Goal: Task Accomplishment & Management: Use online tool/utility

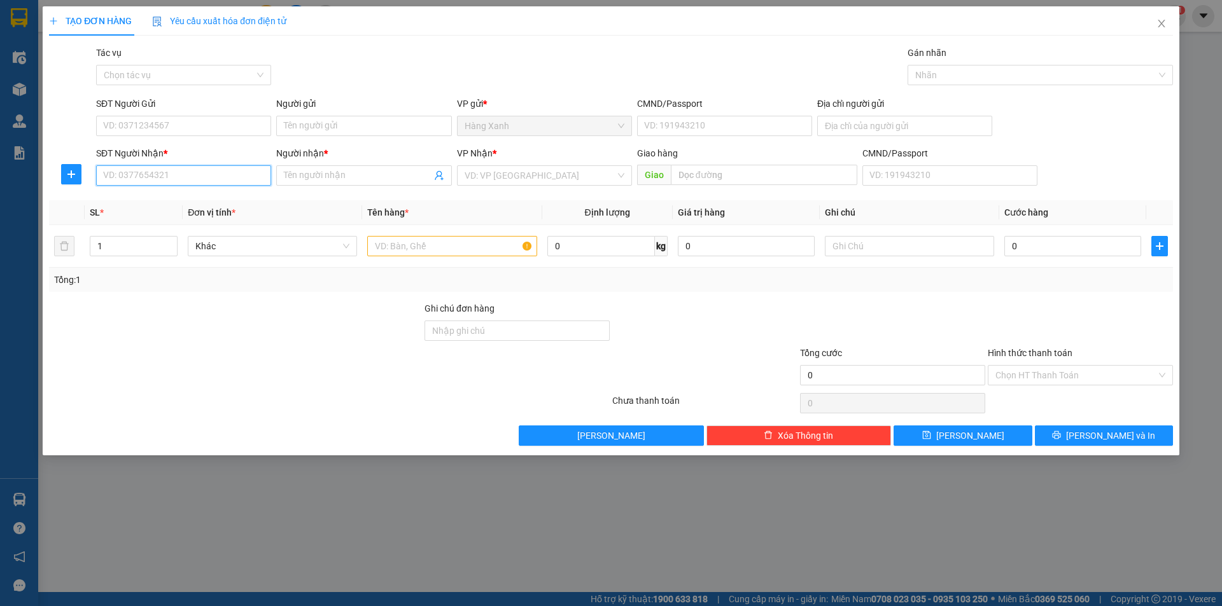
click at [202, 183] on input "SĐT Người Nhận *" at bounding box center [183, 175] width 175 height 20
type input "0913677187"
click at [199, 192] on div "0913677187 - THẾ" at bounding box center [183, 201] width 175 height 20
type input "THẾ"
type input "0913677187"
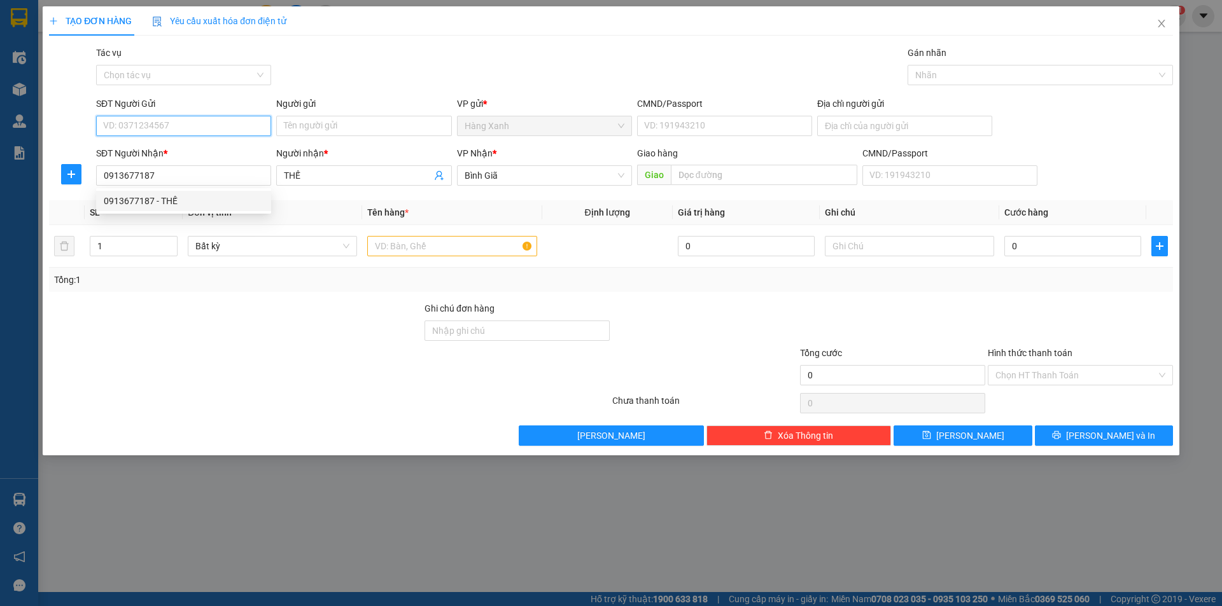
click at [198, 121] on input "SĐT Người Gửi" at bounding box center [183, 126] width 175 height 20
click at [195, 156] on div "0908320839 - CHÂU" at bounding box center [184, 151] width 160 height 14
type input "0908320839"
type input "CHÂU"
type input "075085023357"
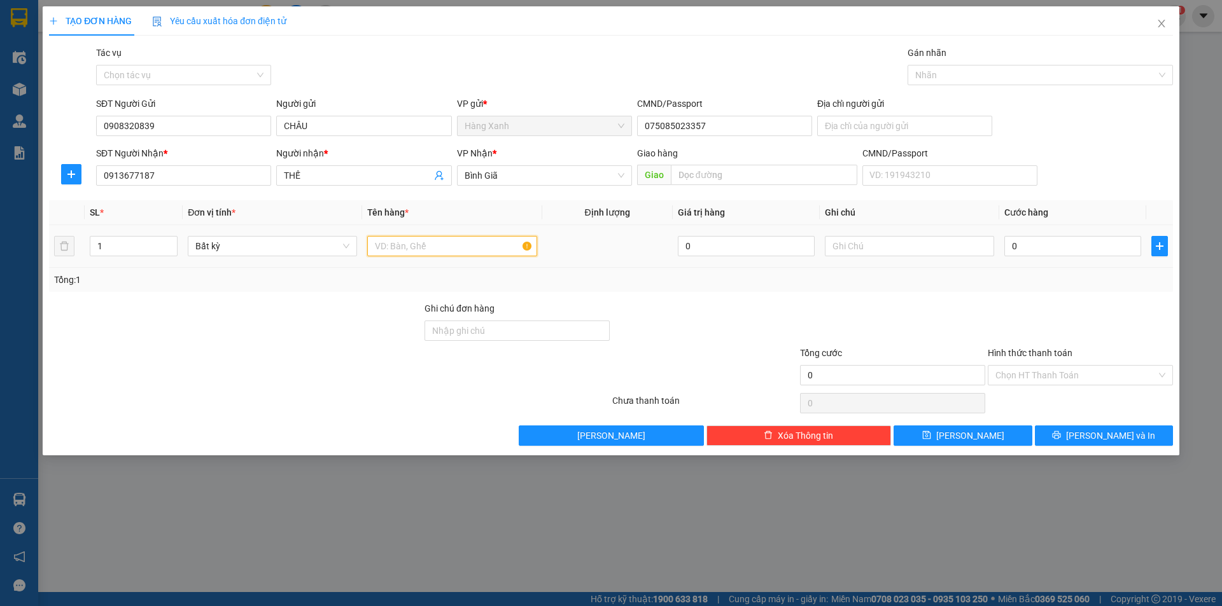
click at [454, 247] on input "text" at bounding box center [451, 246] width 169 height 20
type input "[DOMAIN_NAME]"
click at [1033, 242] on input "0" at bounding box center [1072, 246] width 137 height 20
type input "3"
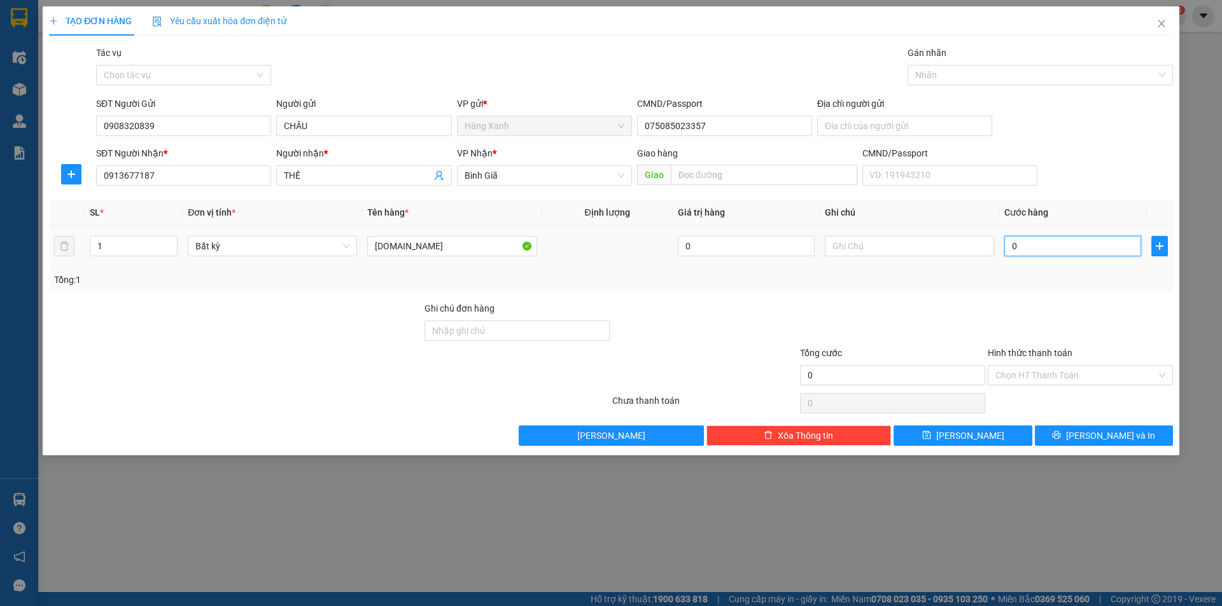
type input "3"
type input "30"
type input "30.000"
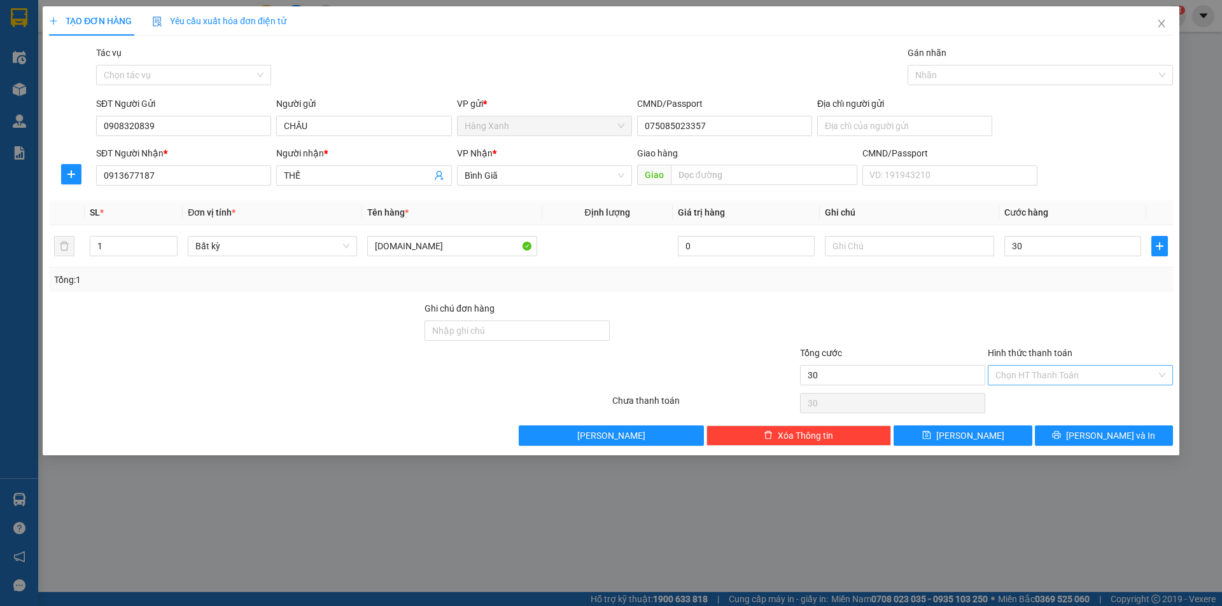
type input "30.000"
click at [1084, 375] on input "Hình thức thanh toán" at bounding box center [1075, 375] width 161 height 19
click at [1071, 403] on div "Tại văn phòng" at bounding box center [1080, 401] width 170 height 14
type input "0"
click at [1063, 433] on button "[PERSON_NAME] và In" at bounding box center [1104, 436] width 138 height 20
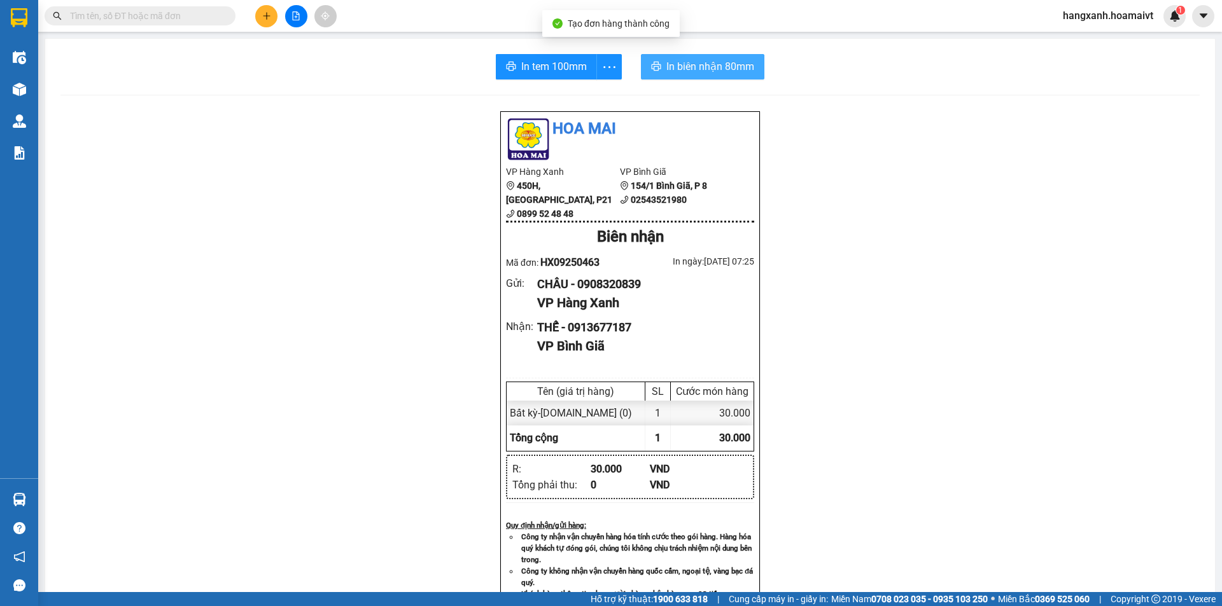
click at [657, 55] on button "In biên nhận 80mm" at bounding box center [702, 66] width 123 height 25
click at [556, 50] on div "In tem 100mm In biên nhận 80mm Hoa Mai VP Hàng Xanh 450H, [GEOGRAPHIC_DATA], P2…" at bounding box center [630, 492] width 1170 height 907
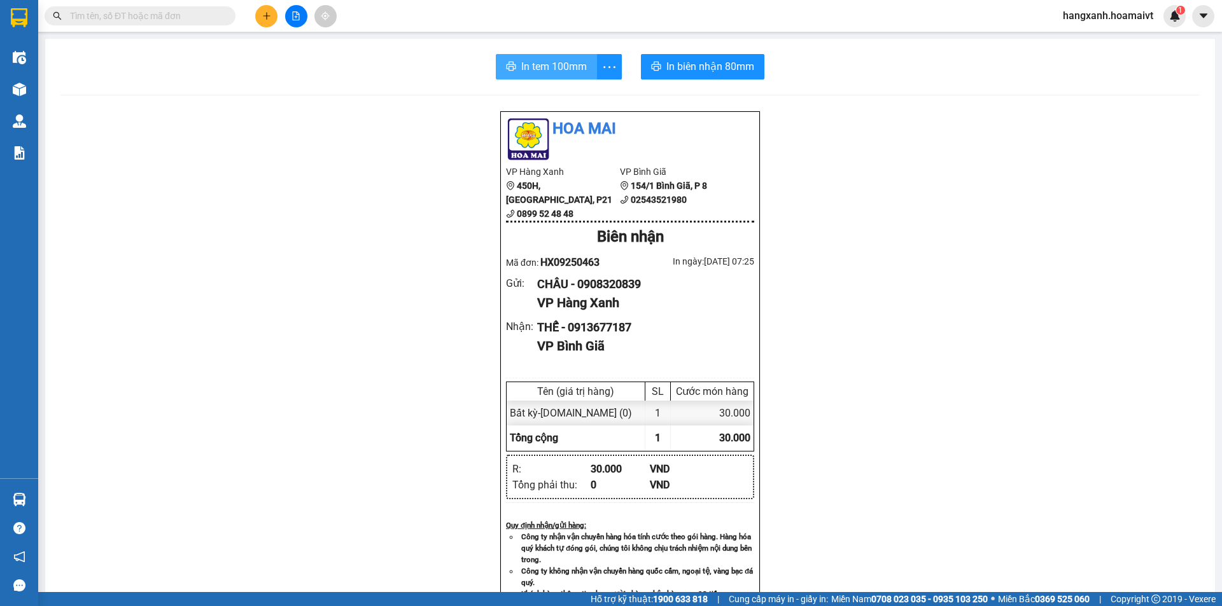
click at [550, 66] on span "In tem 100mm" at bounding box center [554, 67] width 66 height 16
click at [265, 18] on icon "plus" at bounding box center [266, 15] width 9 height 9
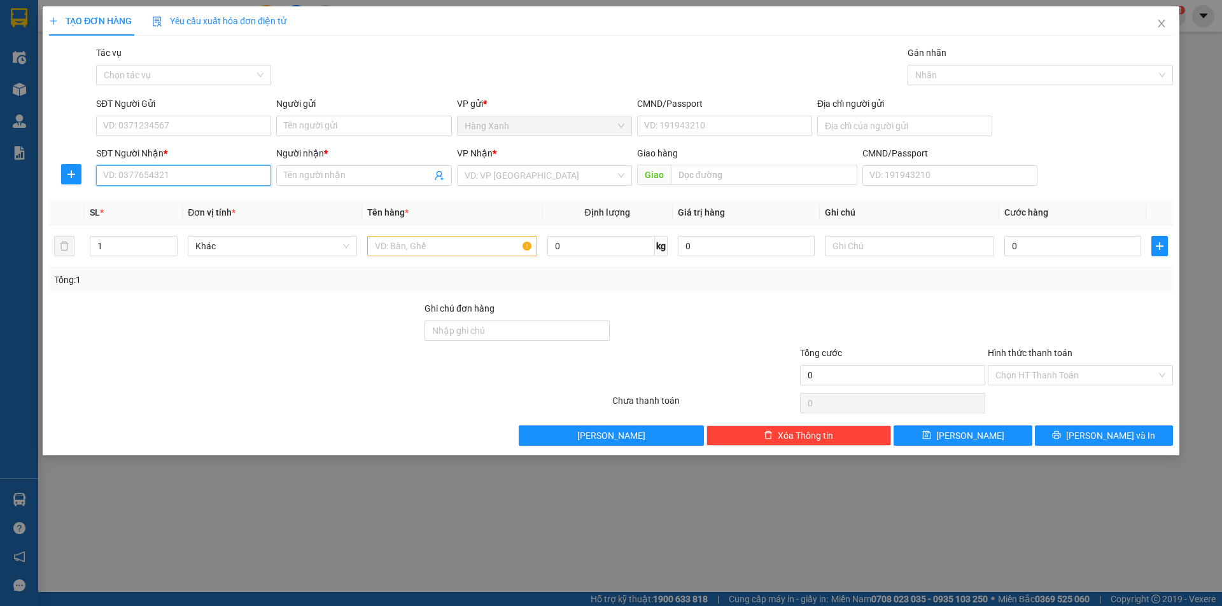
click at [167, 176] on input "SĐT Người Nhận *" at bounding box center [183, 175] width 175 height 20
type input "0909949727"
click at [191, 198] on div "0909949727 - SƯ MINH GIỚI" at bounding box center [184, 201] width 160 height 14
type input "SƯ MINH GIỚI"
type input "[PERSON_NAME]"
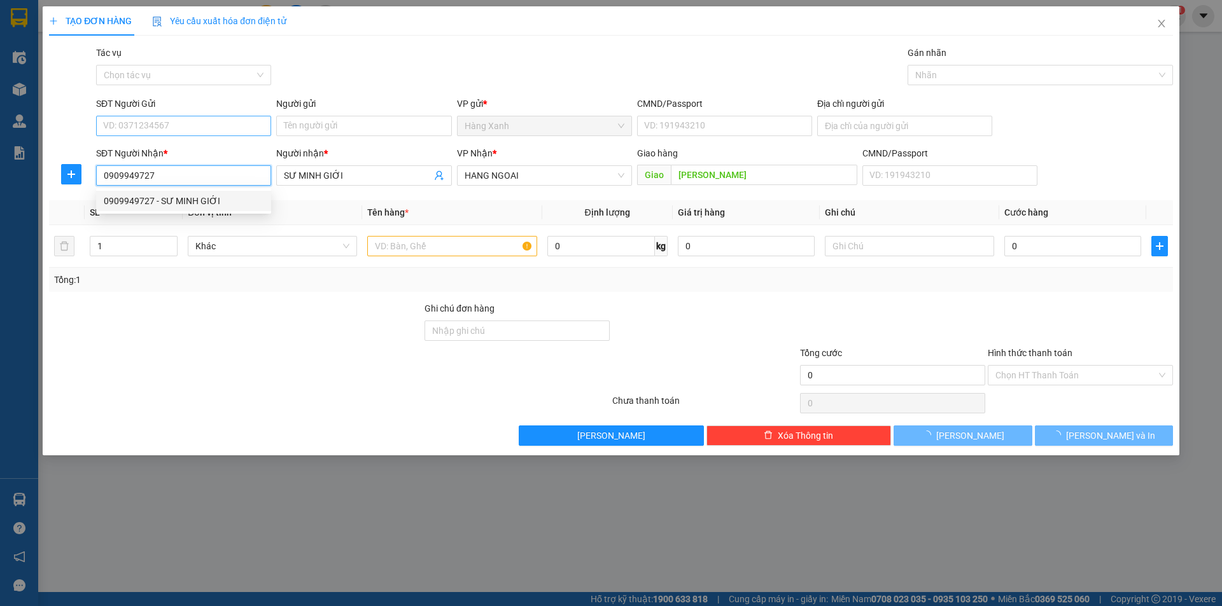
type input "0909949727"
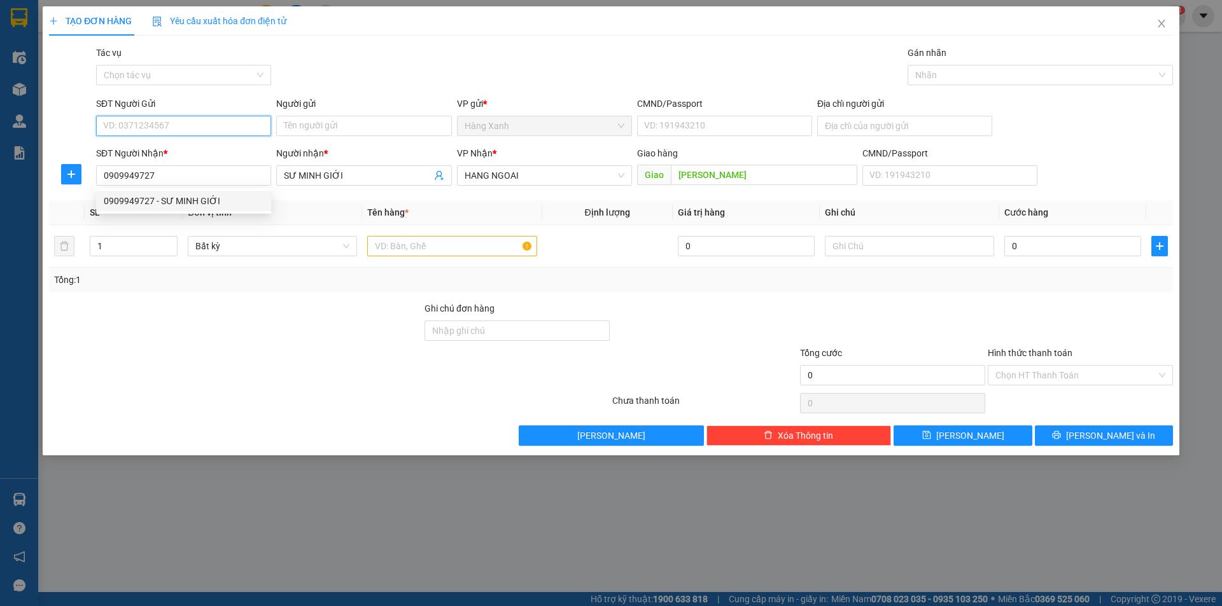
click at [202, 129] on input "SĐT Người Gửi" at bounding box center [183, 126] width 175 height 20
click at [200, 149] on div "0908128599 - hue hai" at bounding box center [184, 151] width 160 height 14
type input "0908128599"
type input "hue hai"
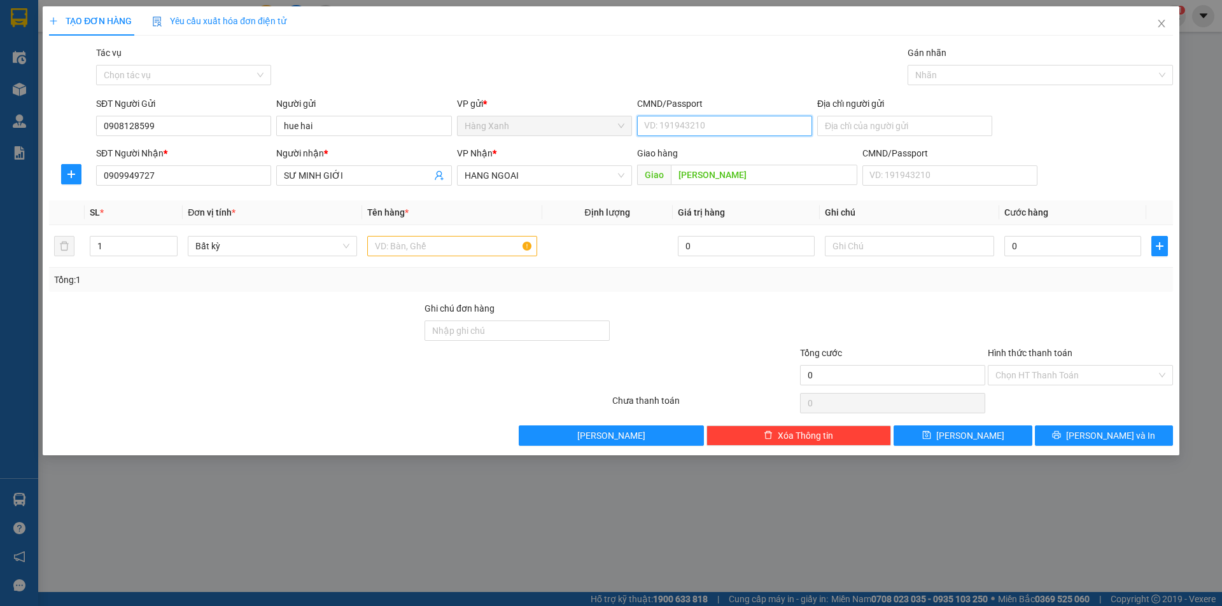
click at [676, 135] on input "CMND/Passport" at bounding box center [724, 126] width 175 height 20
type input "079552154652"
click at [402, 246] on input "text" at bounding box center [451, 246] width 169 height 20
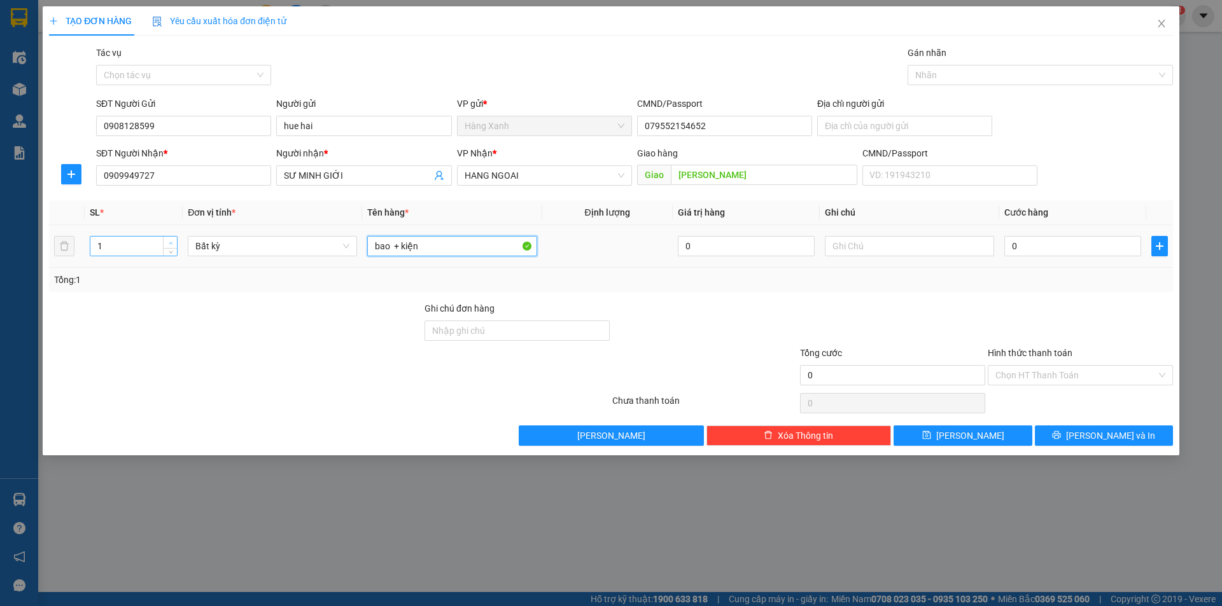
type input "bao + kiện"
type input "2"
click at [170, 239] on span "up" at bounding box center [171, 243] width 8 height 8
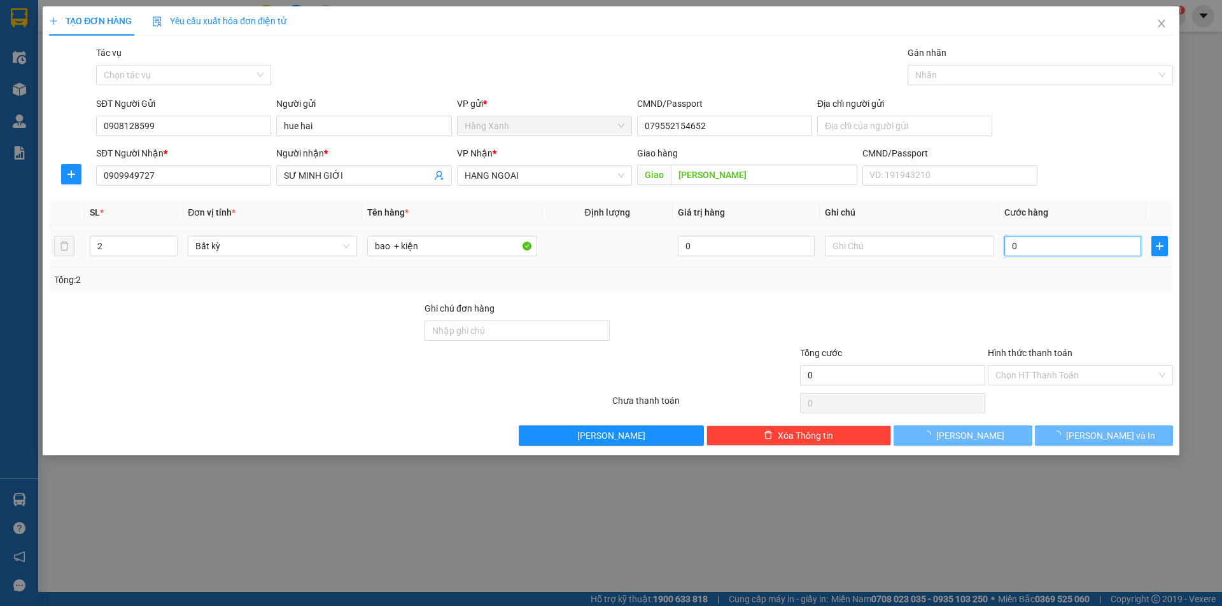
click at [1038, 245] on input "0" at bounding box center [1072, 246] width 137 height 20
type input "7"
type input "70"
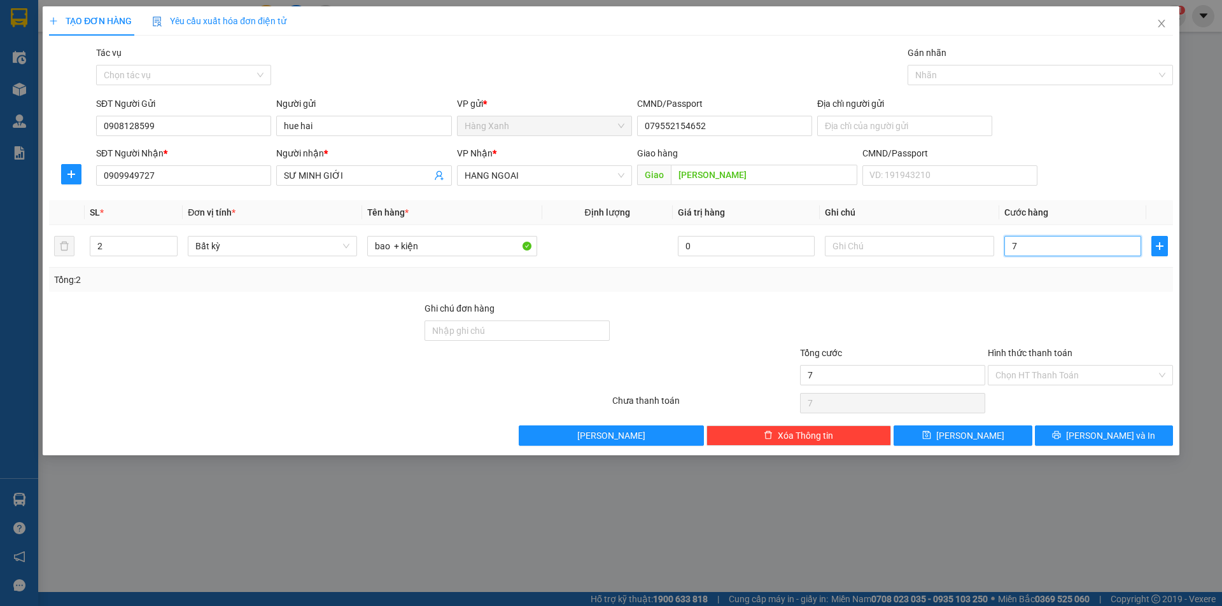
type input "70"
click at [1077, 375] on input "Hình thức thanh toán" at bounding box center [1075, 375] width 161 height 19
type input "70.000"
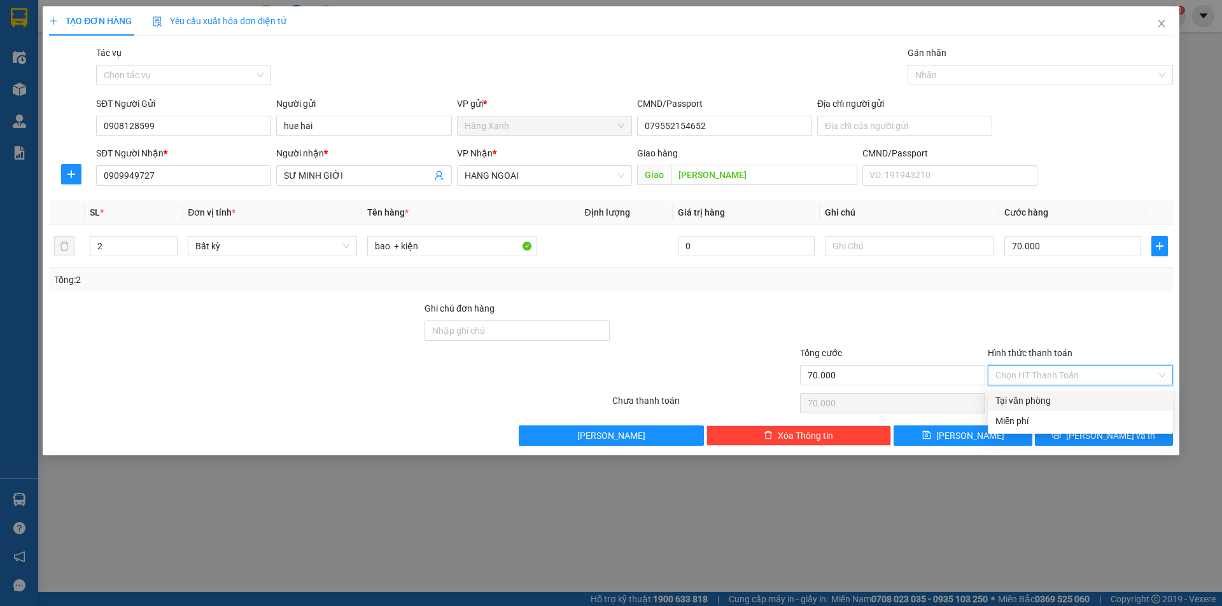
click at [1056, 399] on div "Tại văn phòng" at bounding box center [1080, 401] width 170 height 14
type input "0"
click at [1104, 437] on span "[PERSON_NAME] và In" at bounding box center [1110, 436] width 89 height 14
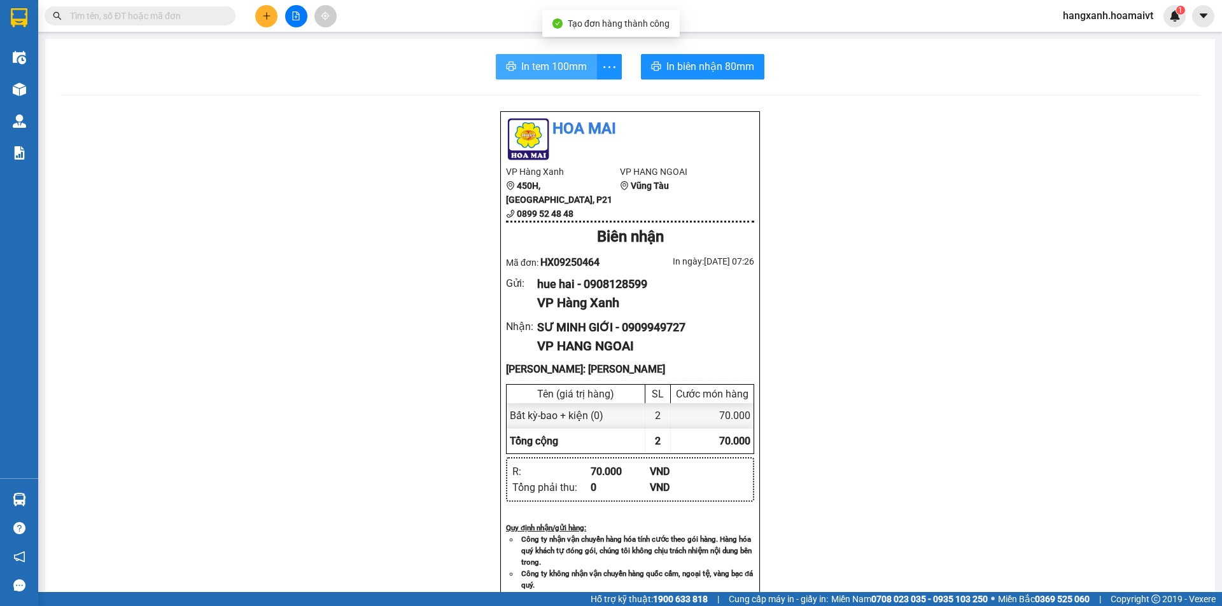
click at [521, 67] on span "In tem 100mm" at bounding box center [554, 67] width 66 height 16
click at [694, 83] on div "In tem 100mm In biên nhận 80mm Hoa Mai VP Hàng Xanh 450H, [GEOGRAPHIC_DATA], P2…" at bounding box center [630, 519] width 1170 height 960
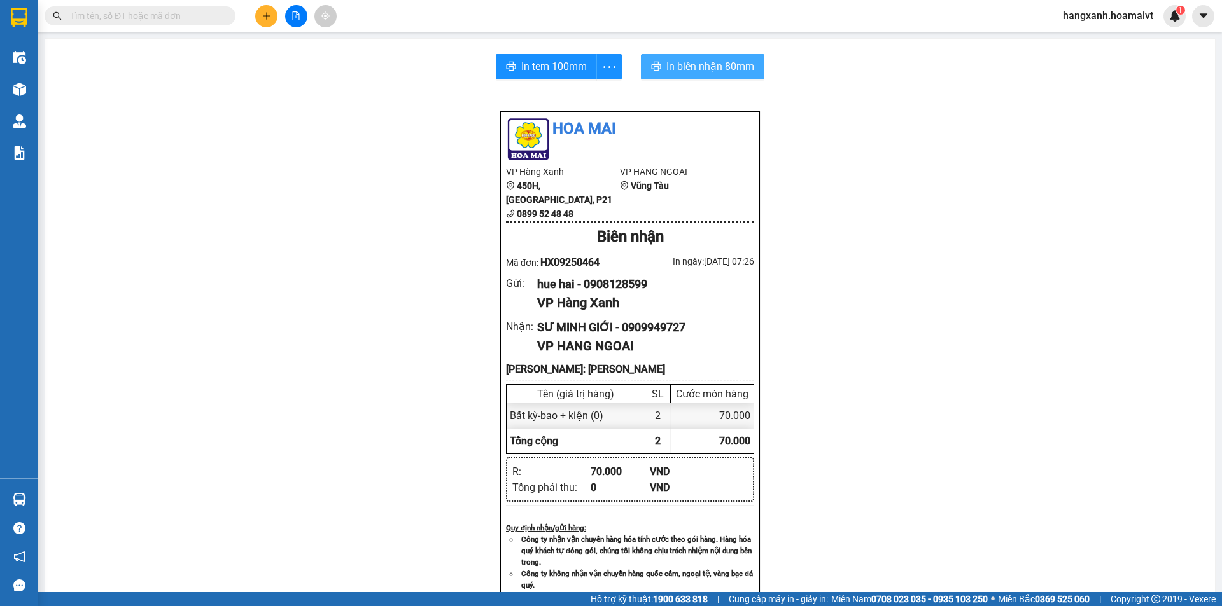
click at [693, 66] on span "In biên nhận 80mm" at bounding box center [710, 67] width 88 height 16
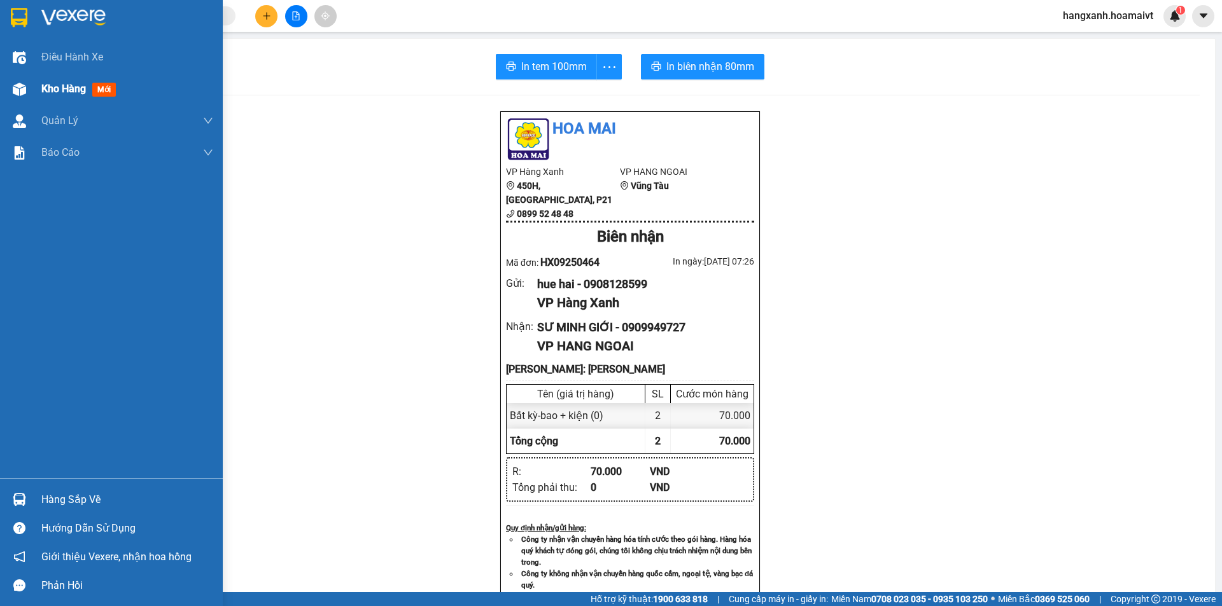
click at [95, 87] on span "mới" at bounding box center [104, 90] width 24 height 14
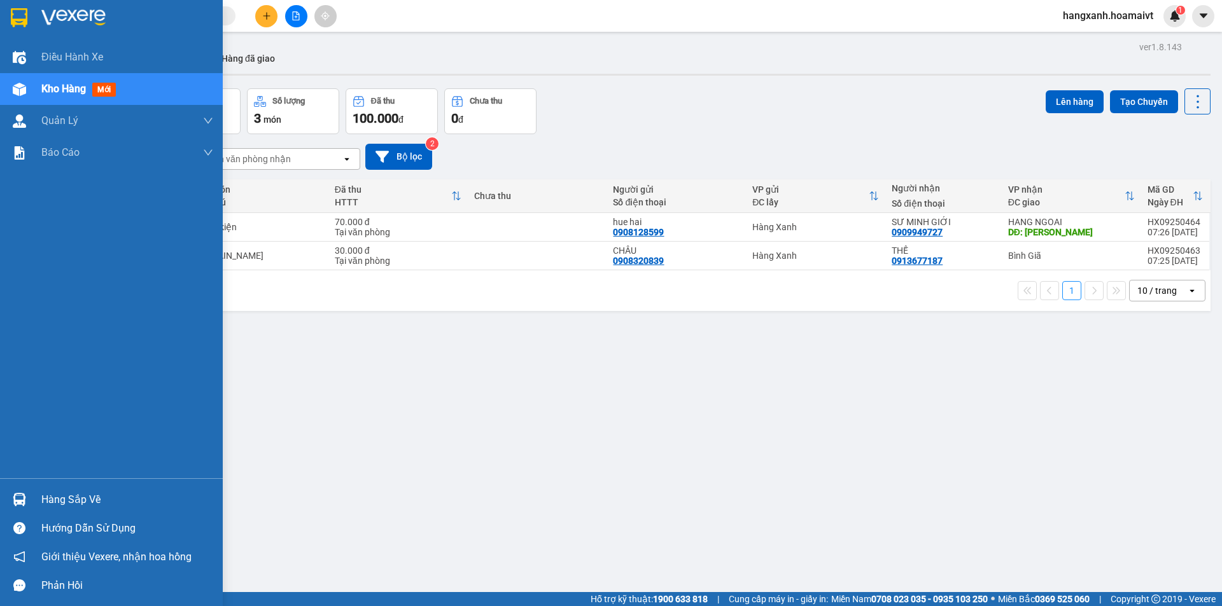
click at [73, 15] on img at bounding box center [73, 17] width 64 height 19
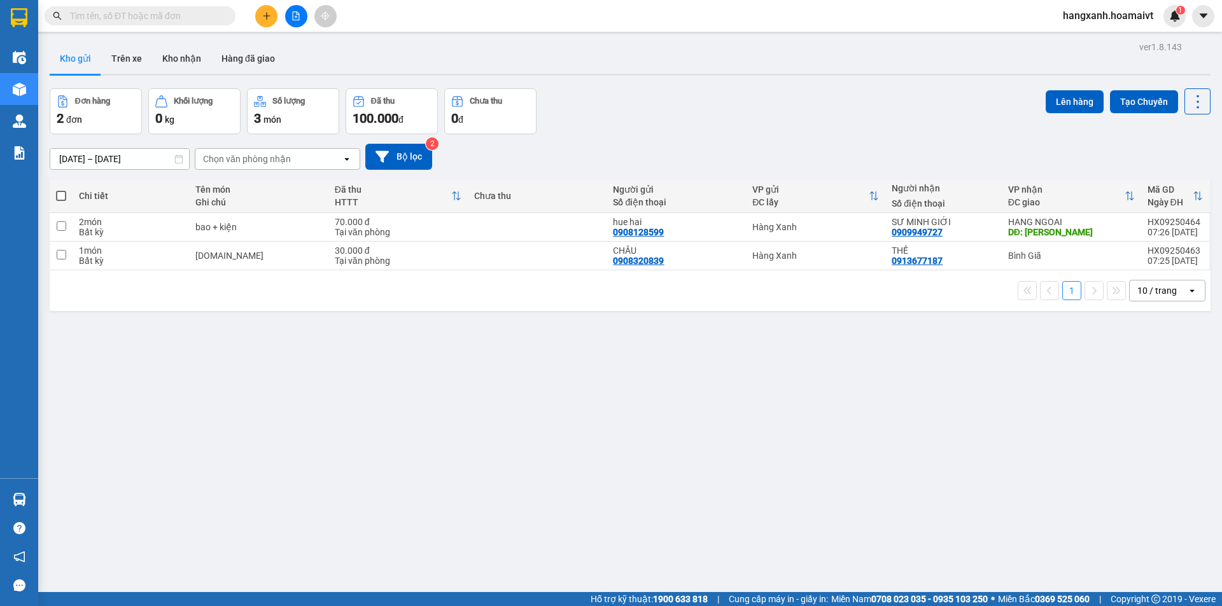
click at [969, 267] on td "THẾ 0913677187" at bounding box center [943, 256] width 116 height 29
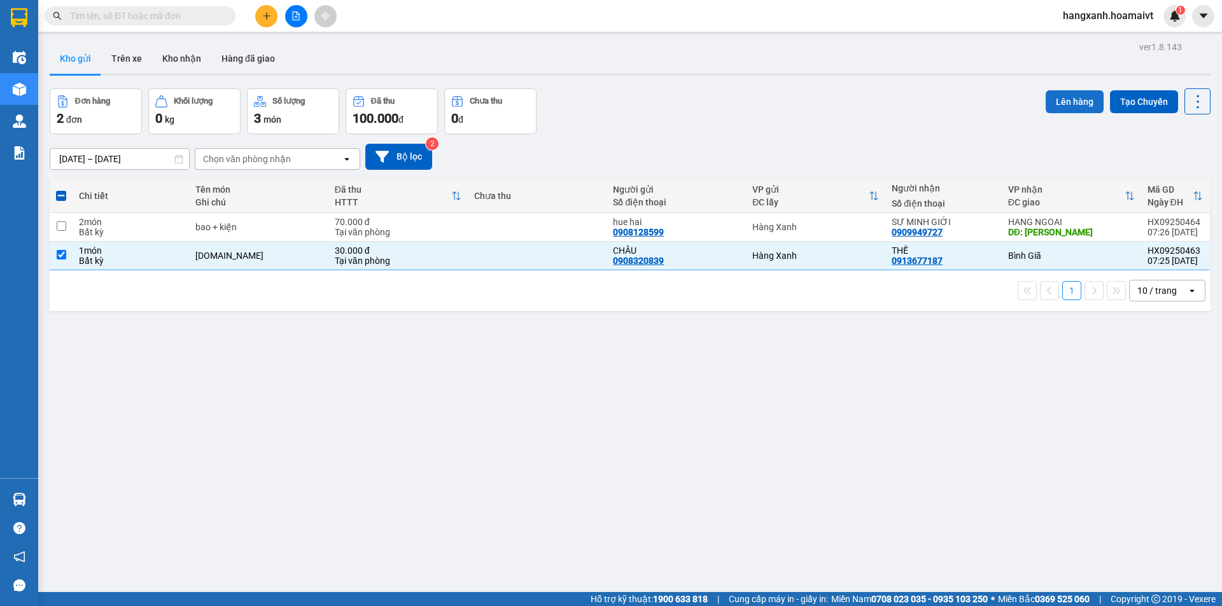
click at [1076, 112] on button "Lên hàng" at bounding box center [1074, 101] width 58 height 23
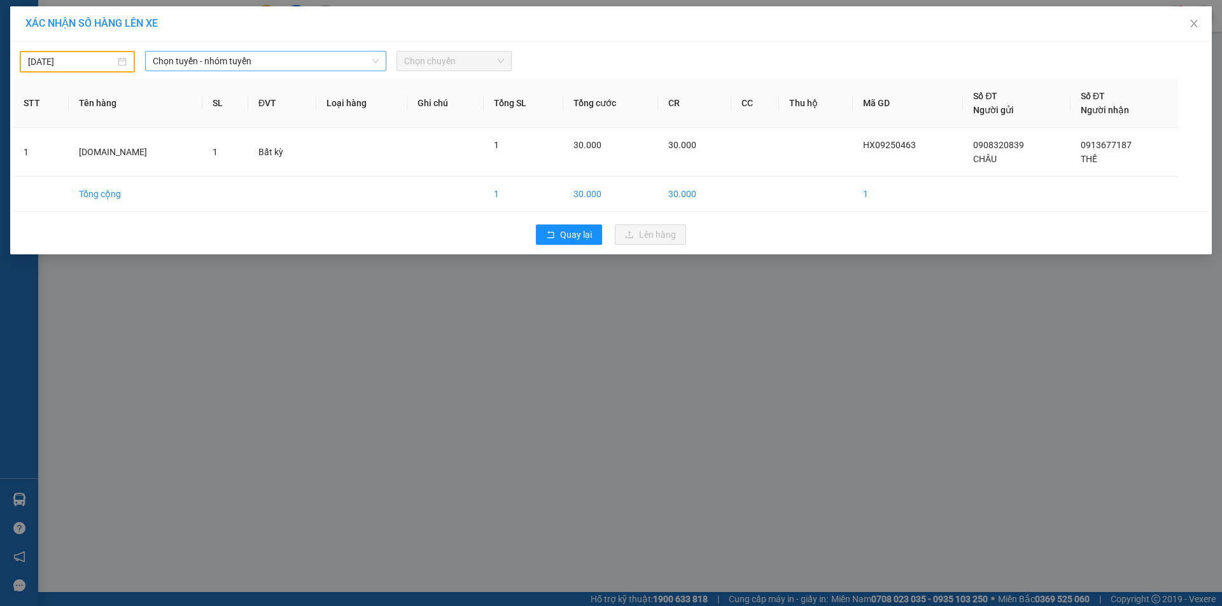
click at [267, 56] on span "Chọn tuyến - nhóm tuyến" at bounding box center [266, 61] width 226 height 19
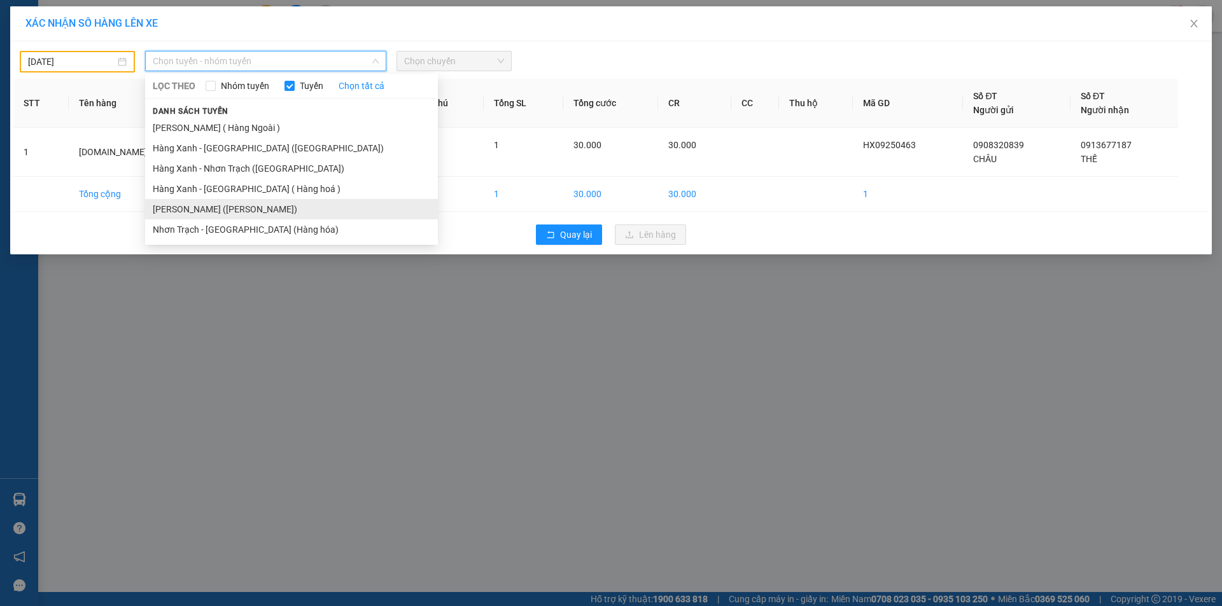
drag, startPoint x: 235, startPoint y: 211, endPoint x: 211, endPoint y: 184, distance: 36.5
click at [234, 211] on li "[PERSON_NAME] ([PERSON_NAME])" at bounding box center [291, 209] width 293 height 20
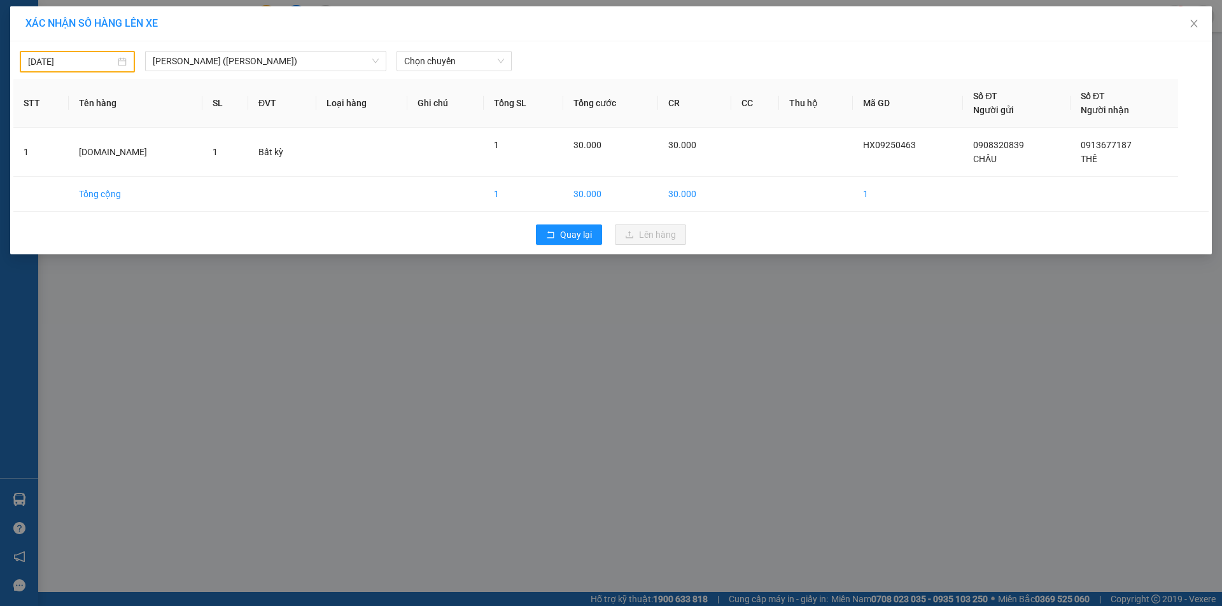
click at [81, 54] on div "[DATE]" at bounding box center [77, 62] width 115 height 22
click at [175, 158] on div "13" at bounding box center [176, 155] width 15 height 15
type input "[DATE]"
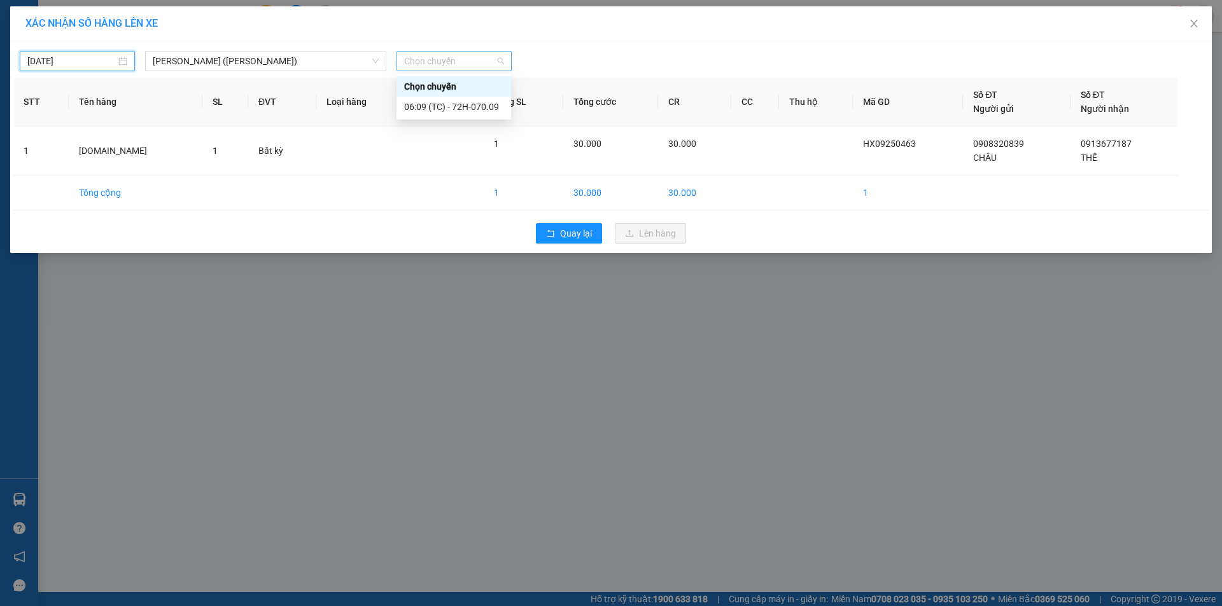
click at [425, 61] on span "Chọn chuyến" at bounding box center [454, 61] width 100 height 19
type input "0740"
click at [471, 106] on div "Thêm chuyến " 07:40 "" at bounding box center [464, 108] width 136 height 22
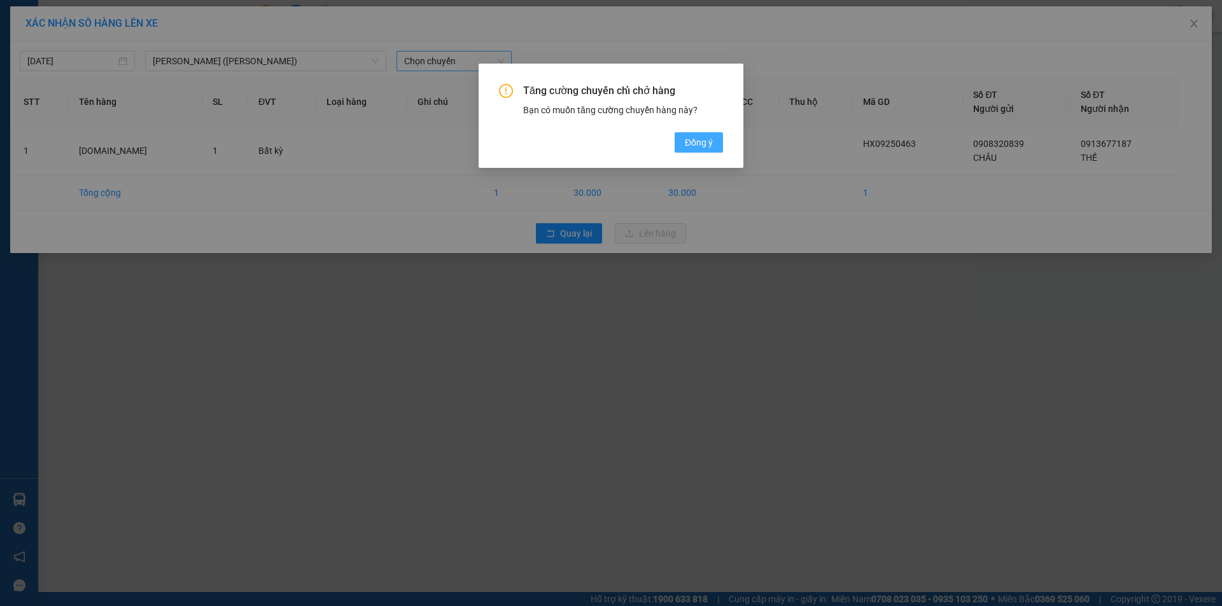
click at [708, 139] on span "Đồng ý" at bounding box center [699, 143] width 28 height 14
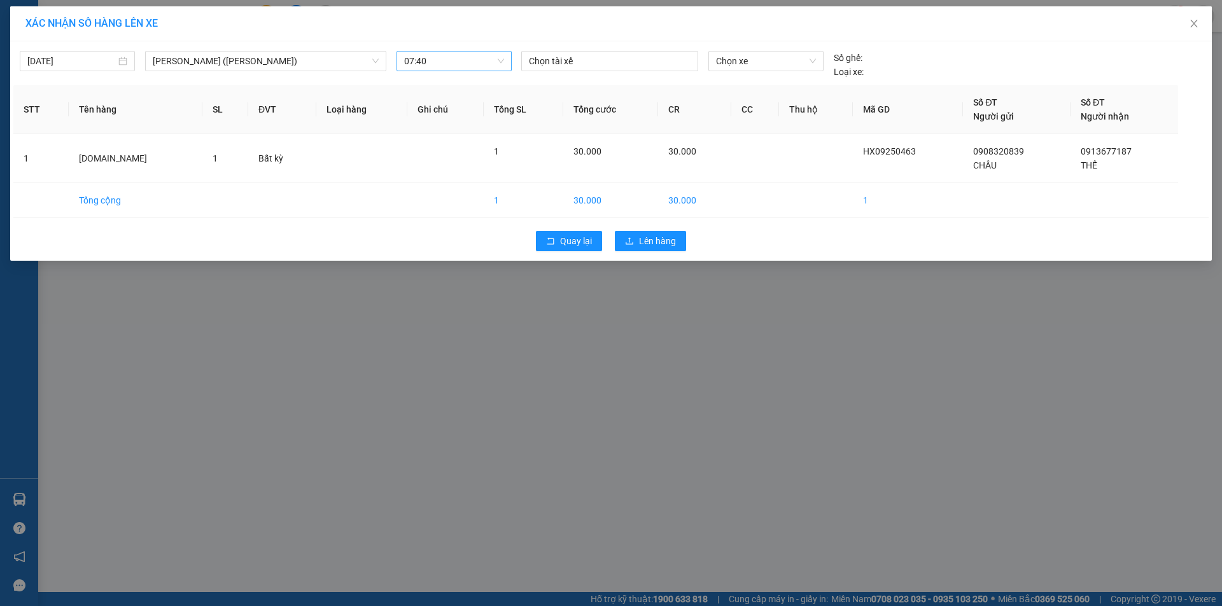
click at [624, 46] on div "[DATE] [GEOGRAPHIC_DATA] - [GEOGRAPHIC_DATA] ([GEOGRAPHIC_DATA]) LỌC THEO Nhóm …" at bounding box center [610, 62] width 1195 height 34
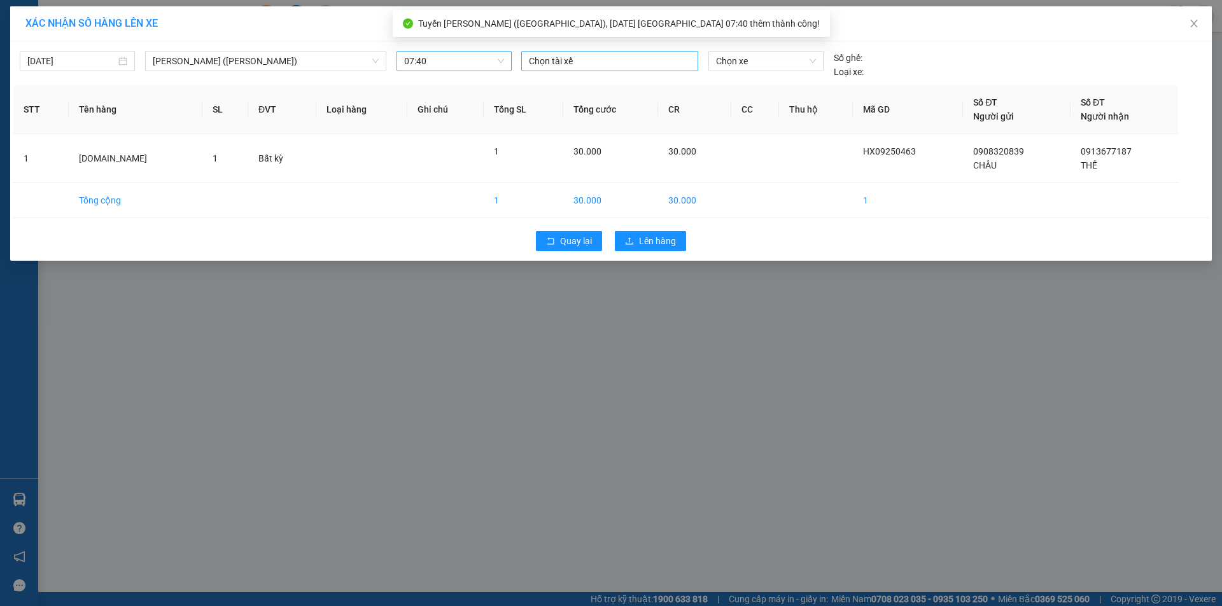
click at [618, 61] on div at bounding box center [609, 60] width 171 height 15
type input "ngoc m"
type input "7"
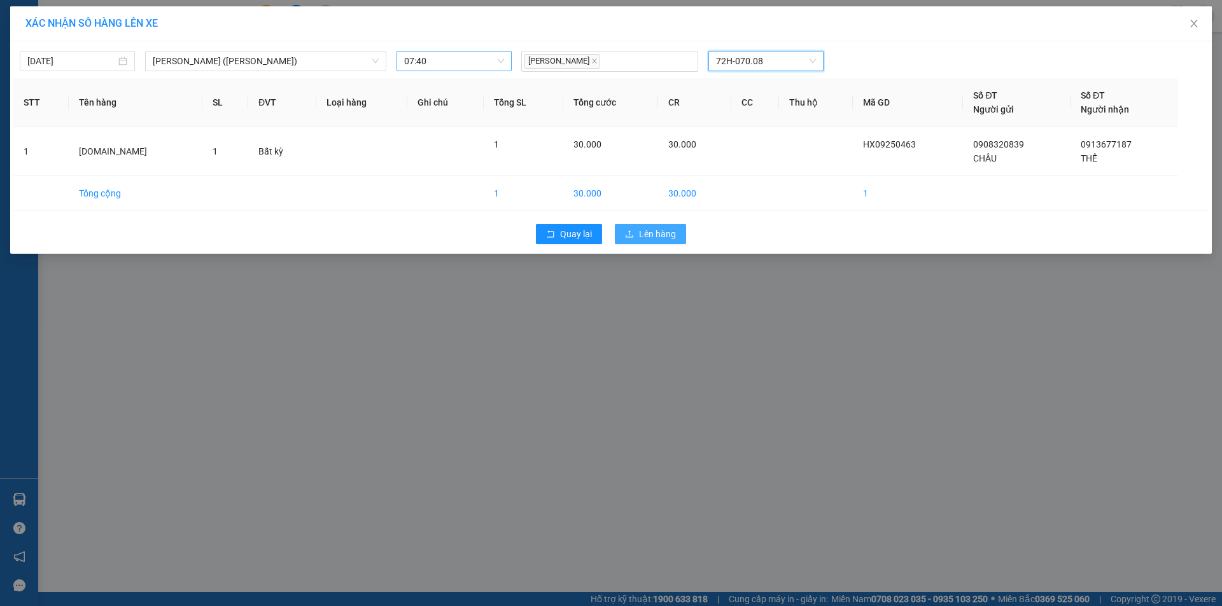
click at [659, 242] on button "Lên hàng" at bounding box center [650, 234] width 71 height 20
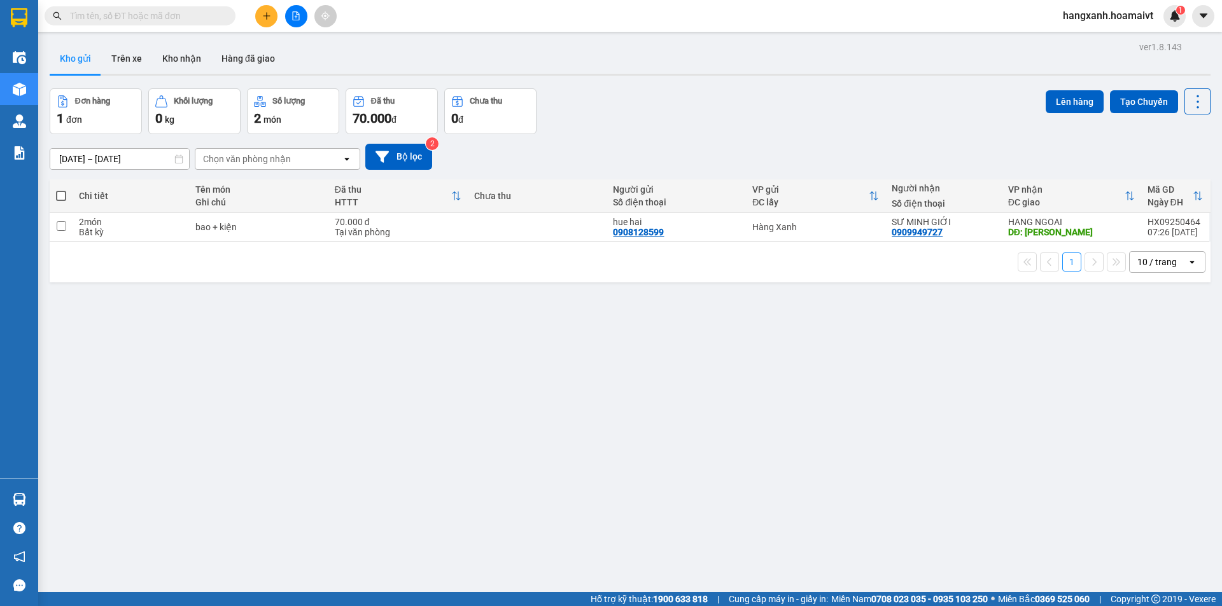
click at [1008, 229] on div "DĐ: [PERSON_NAME]" at bounding box center [1071, 232] width 127 height 10
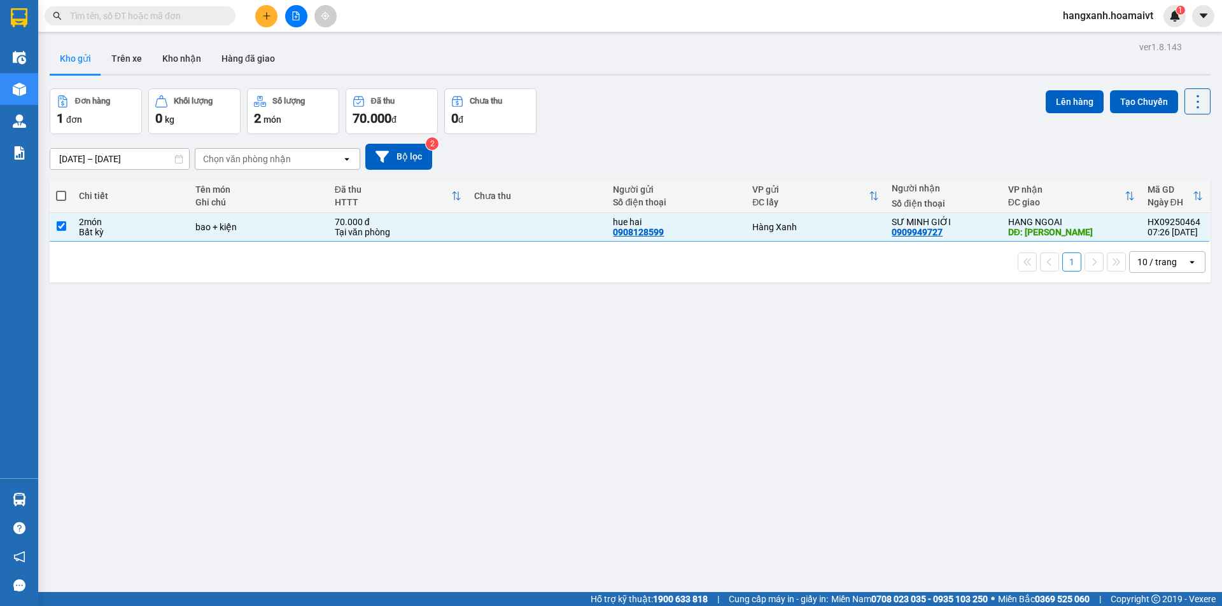
click at [1072, 120] on div "Lên hàng Tạo Chuyến" at bounding box center [1127, 111] width 165 height 46
click at [1078, 99] on button "Lên hàng" at bounding box center [1074, 101] width 58 height 23
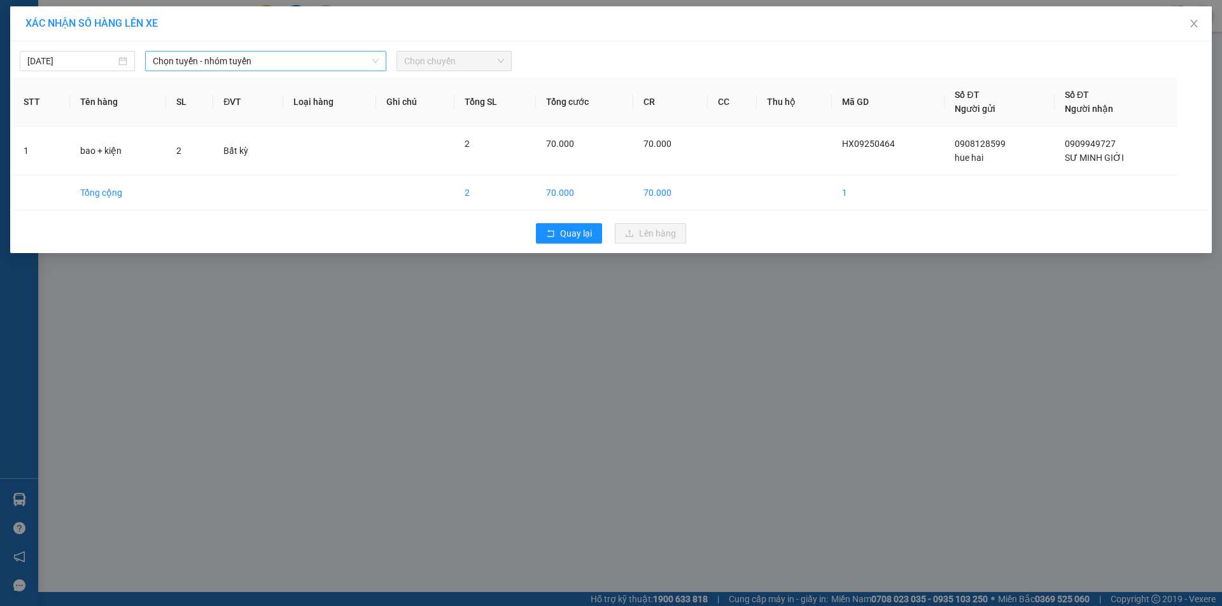
click at [295, 71] on div "Chọn tuyến - nhóm tuyến" at bounding box center [265, 61] width 241 height 20
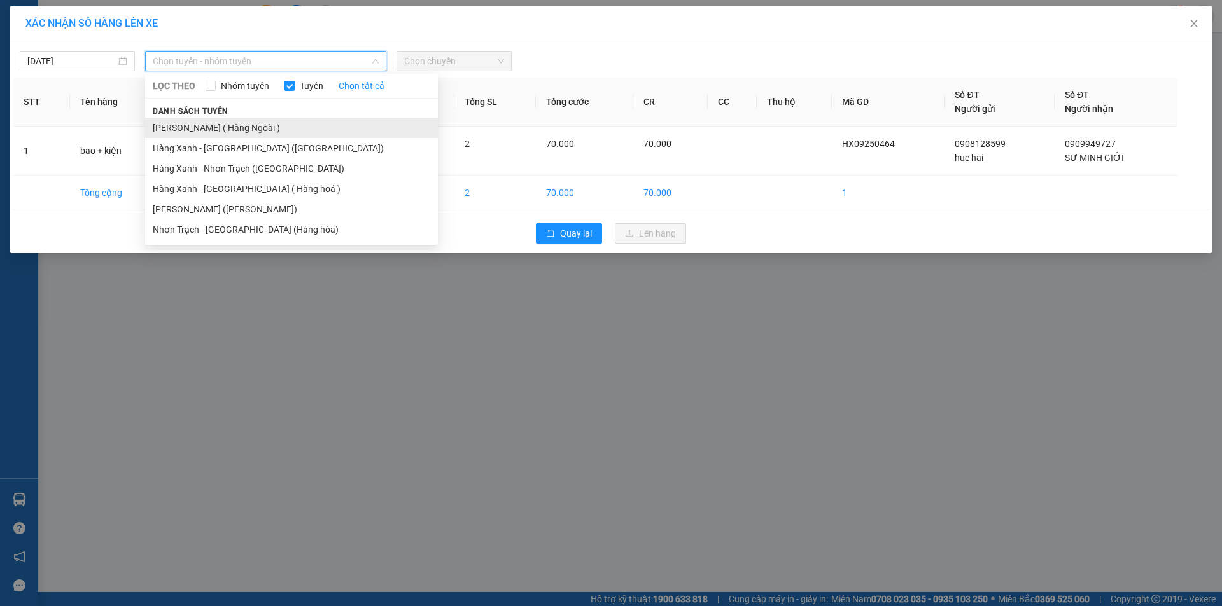
click at [239, 126] on li "[PERSON_NAME] ( Hàng Ngoài )" at bounding box center [291, 128] width 293 height 20
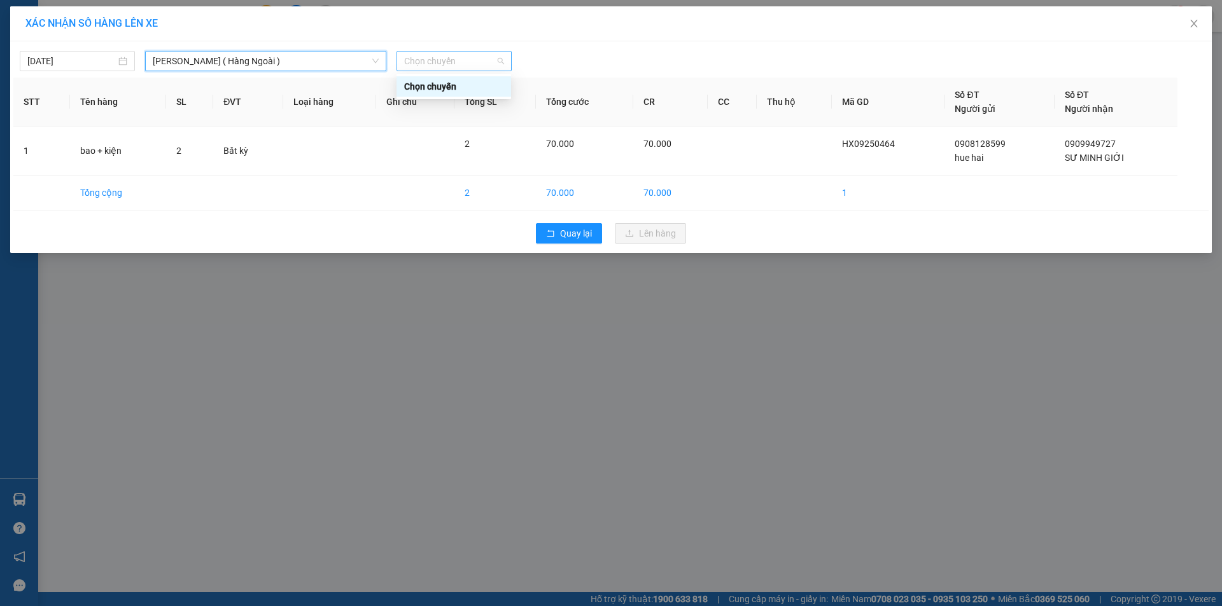
click at [465, 59] on span "Chọn chuyến" at bounding box center [454, 61] width 100 height 19
type input "0737"
click at [494, 100] on div "Thêm chuyến " 07:37 "" at bounding box center [464, 108] width 136 height 22
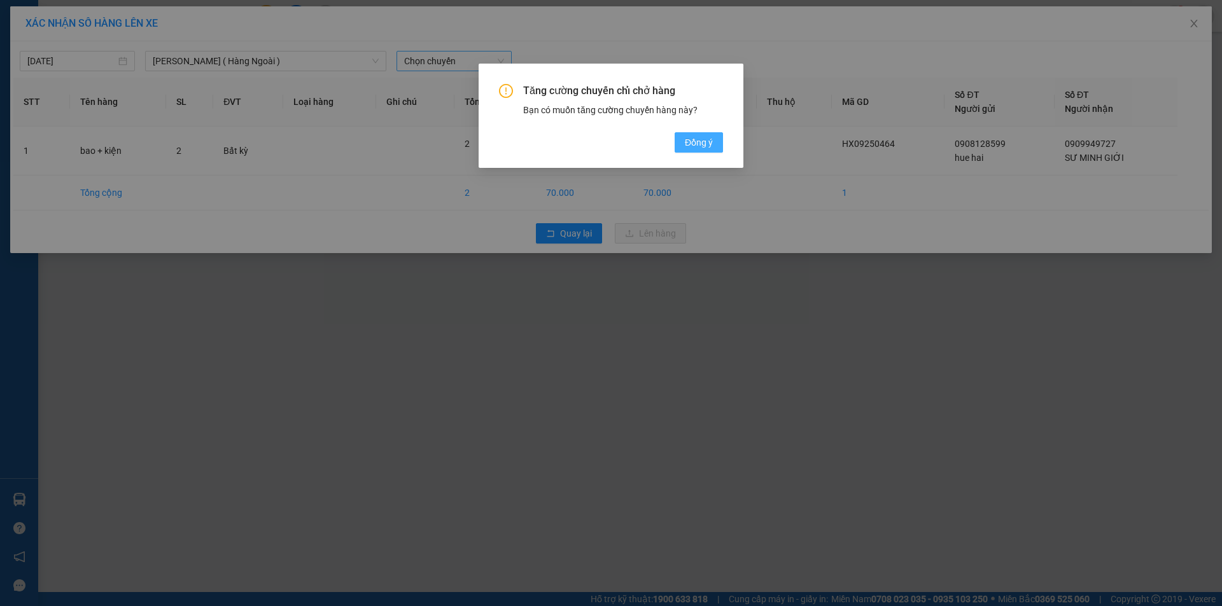
click at [686, 136] on span "Đồng ý" at bounding box center [699, 143] width 28 height 14
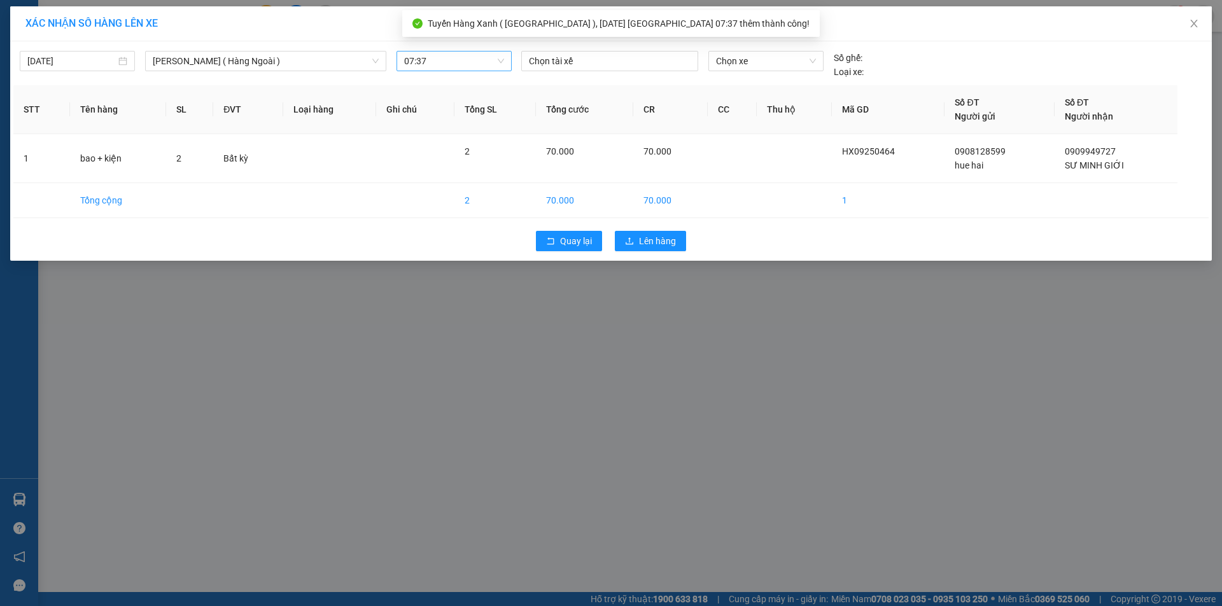
click at [567, 72] on div "Chọn tài xế" at bounding box center [609, 65] width 187 height 28
click at [582, 59] on div at bounding box center [609, 60] width 171 height 15
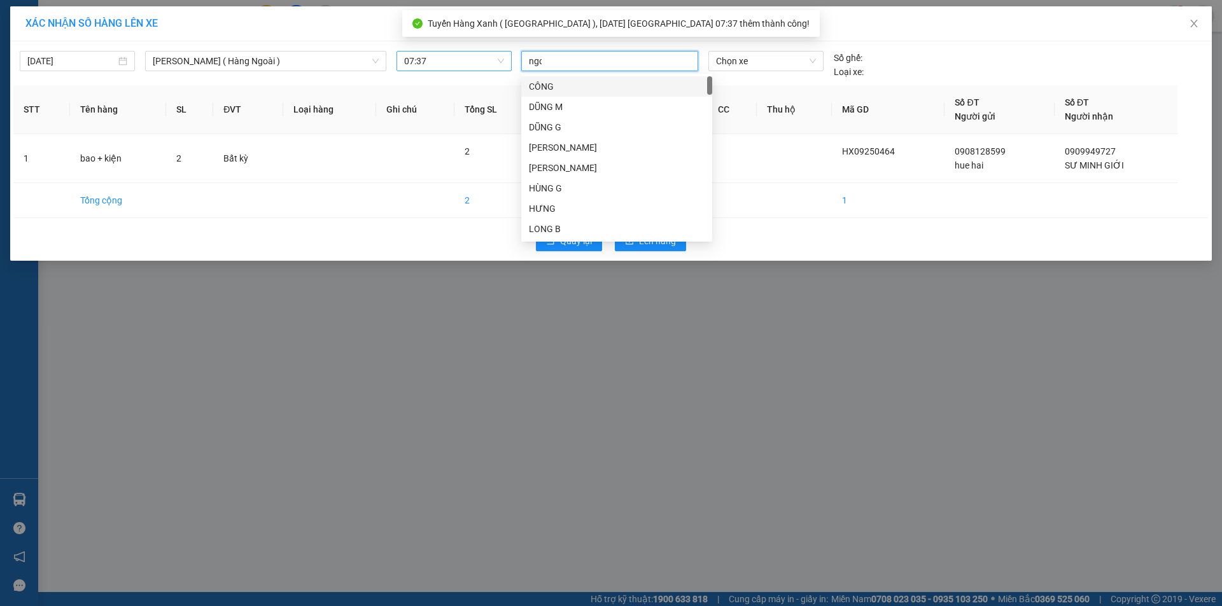
type input "ngoc"
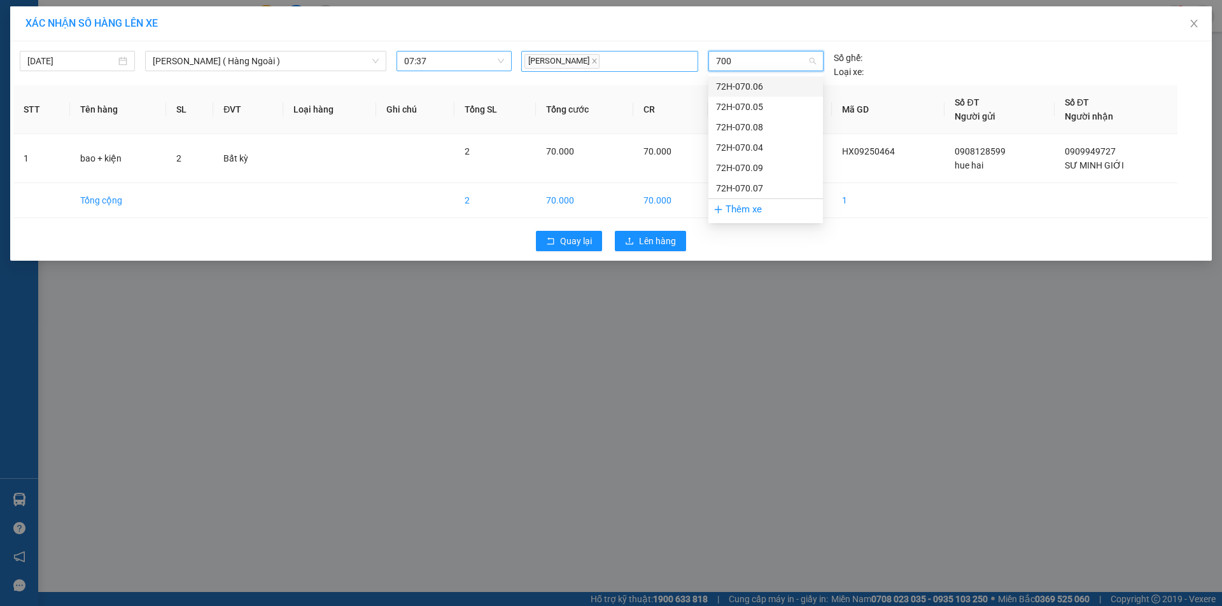
type input "7008"
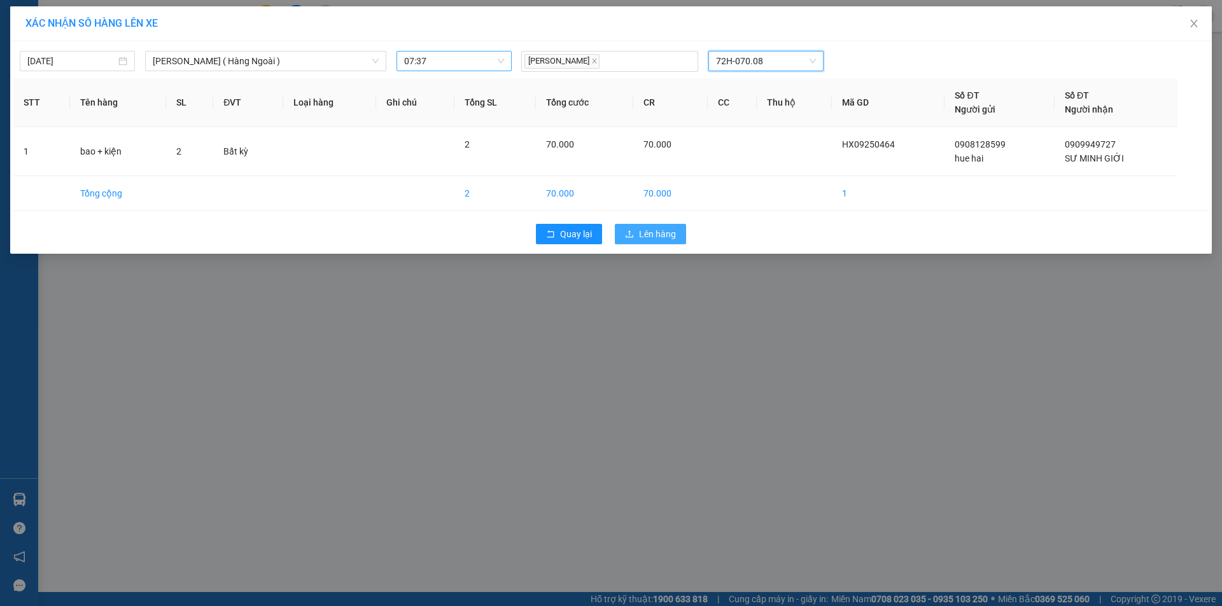
click at [635, 235] on button "Lên hàng" at bounding box center [650, 234] width 71 height 20
